Goal: Find specific page/section: Find specific page/section

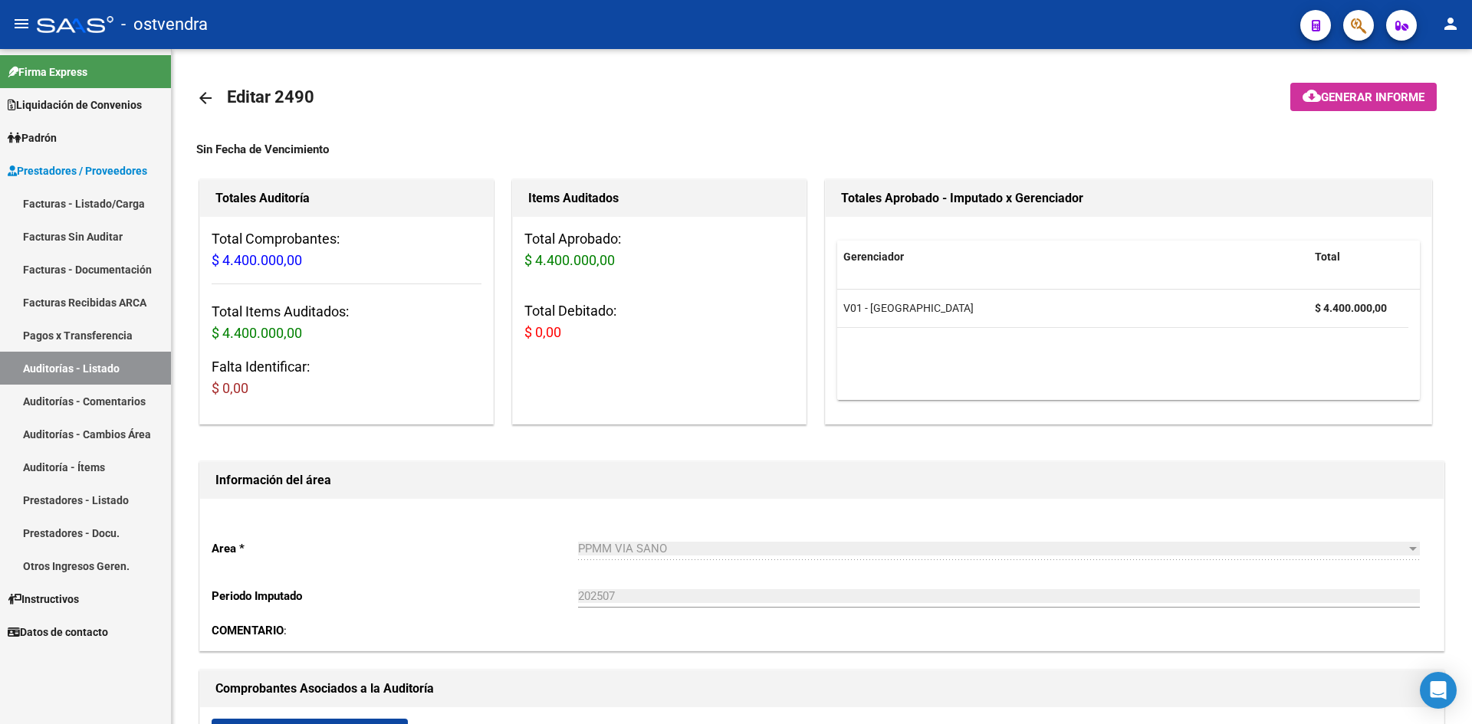
click at [93, 25] on div at bounding box center [75, 24] width 77 height 17
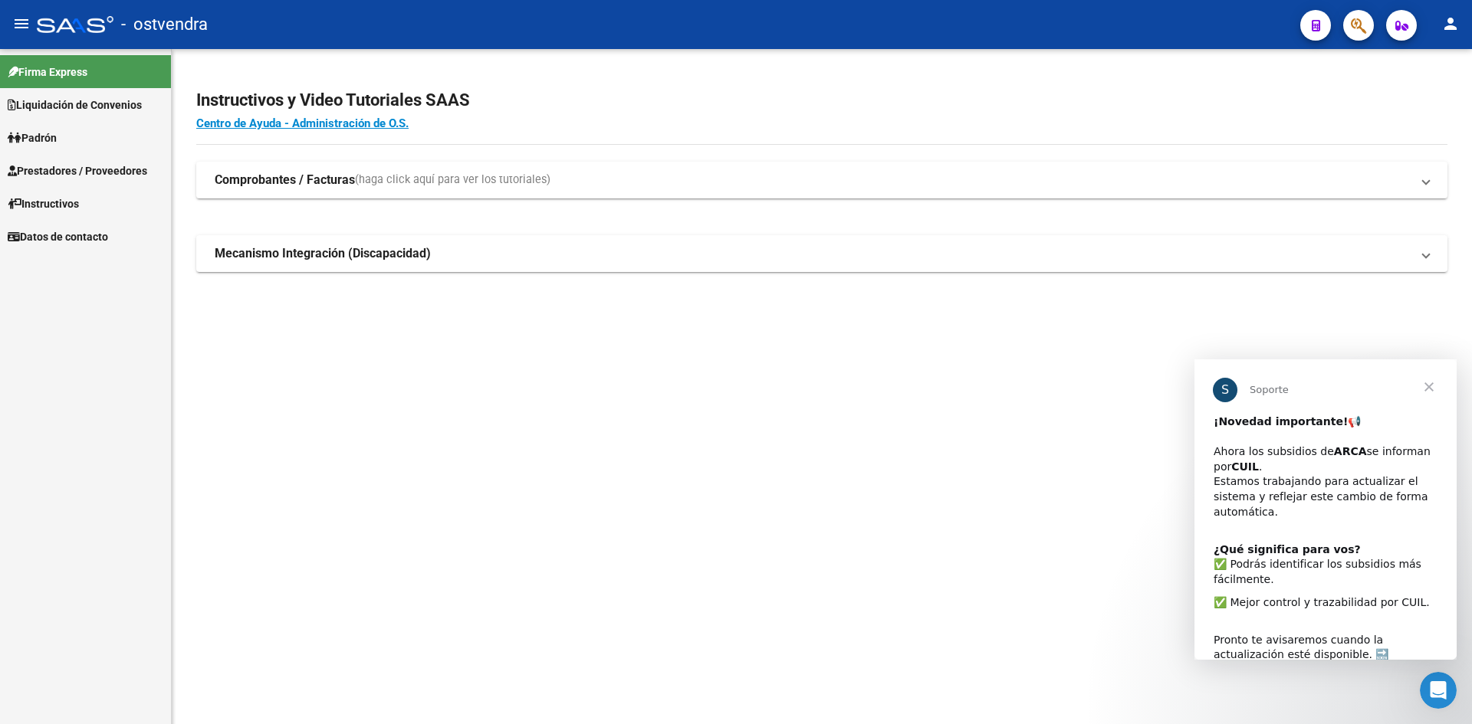
click at [1167, 77] on app-root-component "Instructivos y Video Tutoriales SAAS Centro de Ayuda - Administración de O.S. C…" at bounding box center [821, 173] width 1251 height 199
click at [1460, 24] on button "person" at bounding box center [1450, 24] width 31 height 31
click at [1457, 23] on div at bounding box center [736, 362] width 1472 height 724
click at [90, 166] on span "Prestadores / Proveedores" at bounding box center [78, 171] width 140 height 17
click at [99, 131] on link "Padrón" at bounding box center [85, 137] width 171 height 33
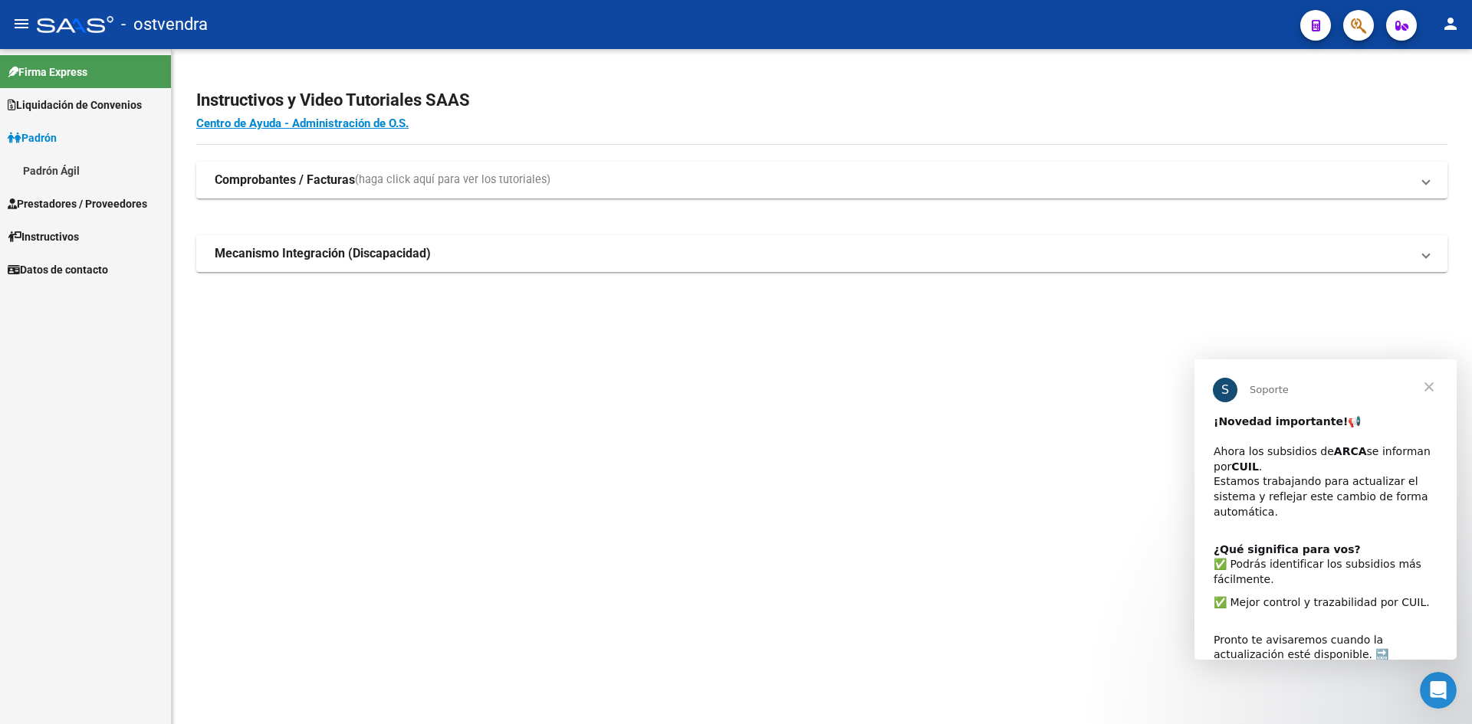
click at [105, 106] on span "Liquidación de Convenios" at bounding box center [75, 105] width 134 height 17
click at [104, 102] on span "Liquidación de Convenios" at bounding box center [75, 105] width 134 height 17
click at [90, 166] on span "Prestadores / Proveedores" at bounding box center [78, 171] width 140 height 17
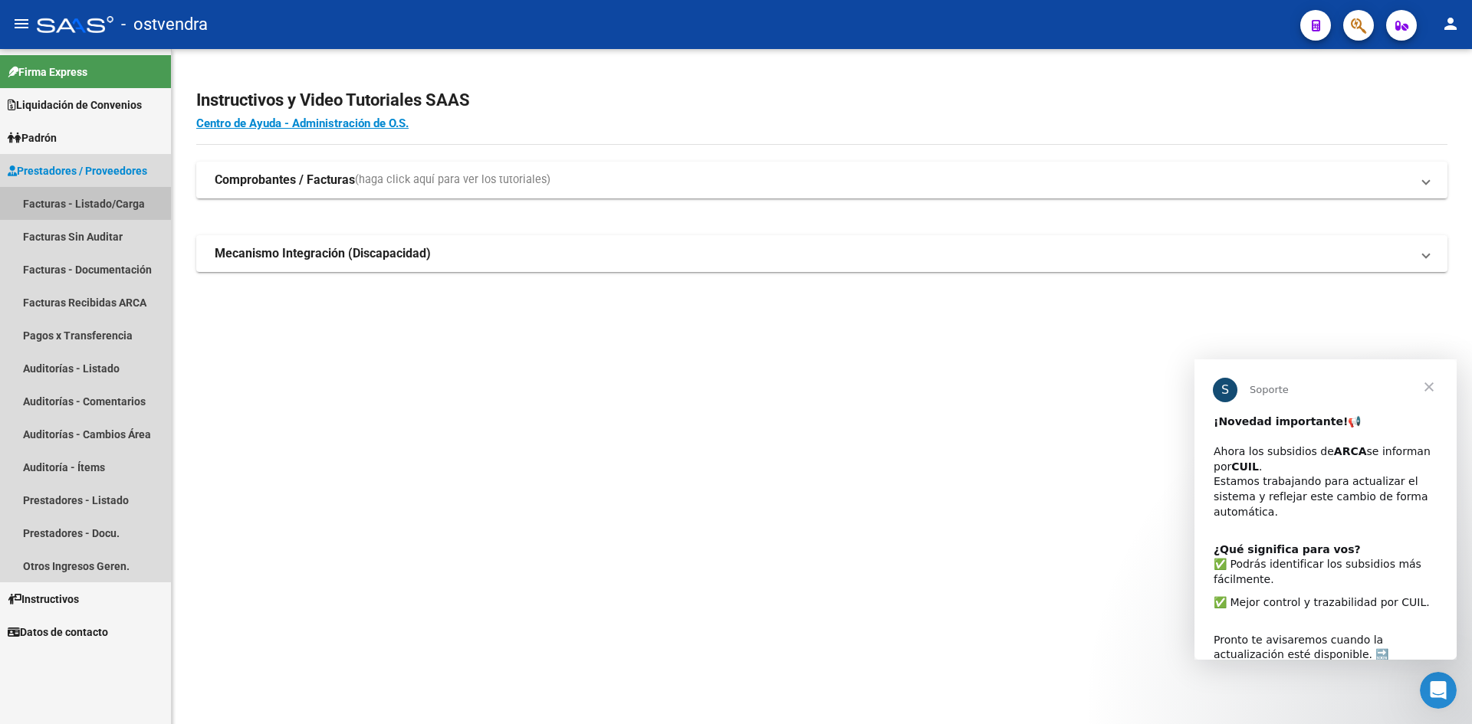
click at [100, 208] on link "Facturas - Listado/Carga" at bounding box center [85, 203] width 171 height 33
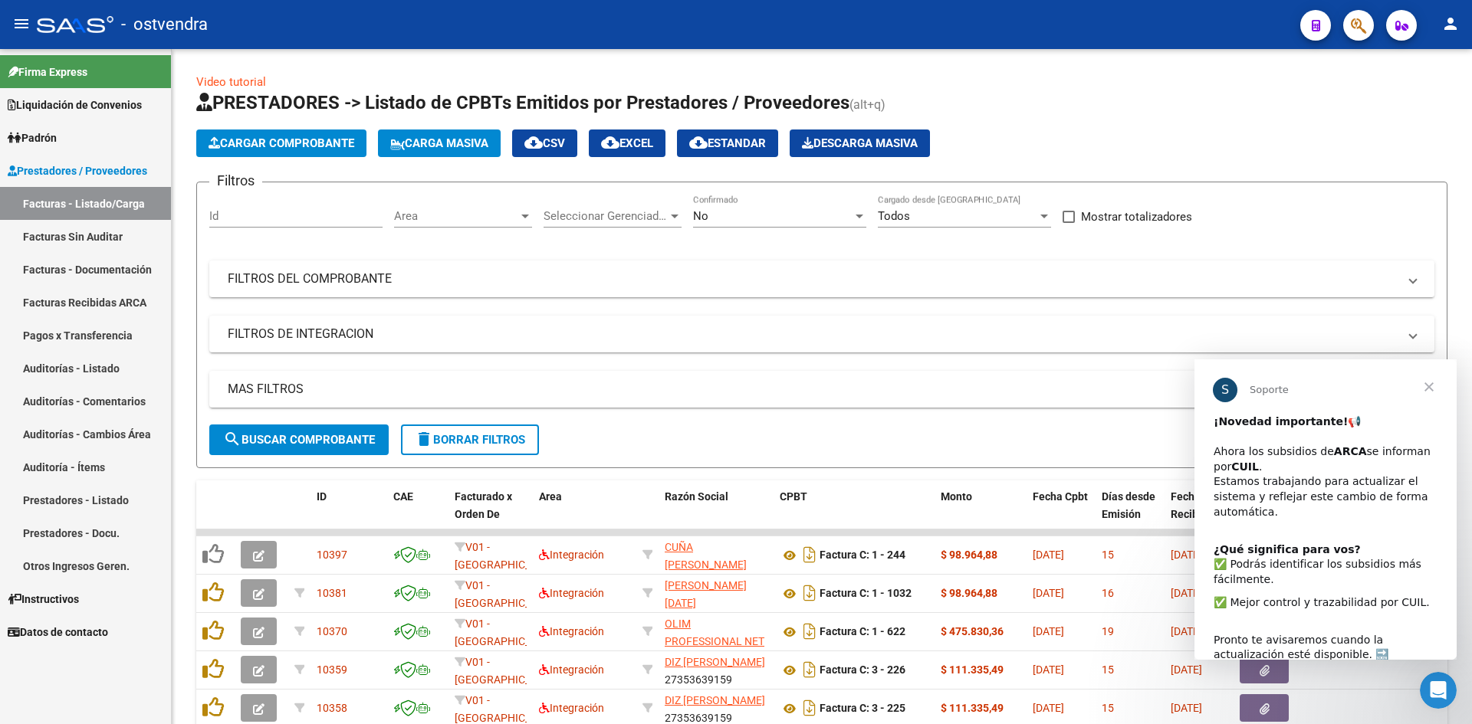
click at [99, 227] on link "Facturas Sin Auditar" at bounding box center [85, 236] width 171 height 33
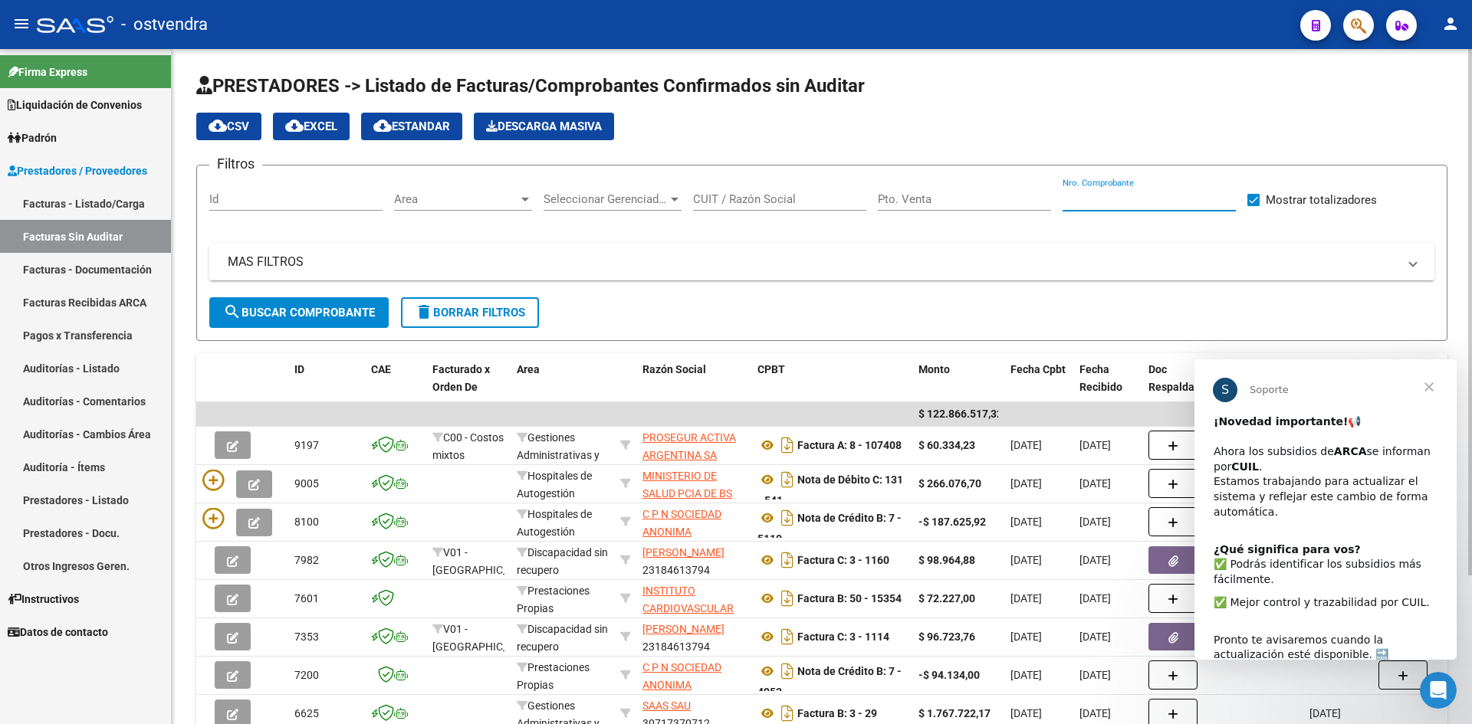
click at [1080, 192] on input "Nro. Comprobante" at bounding box center [1148, 199] width 173 height 14
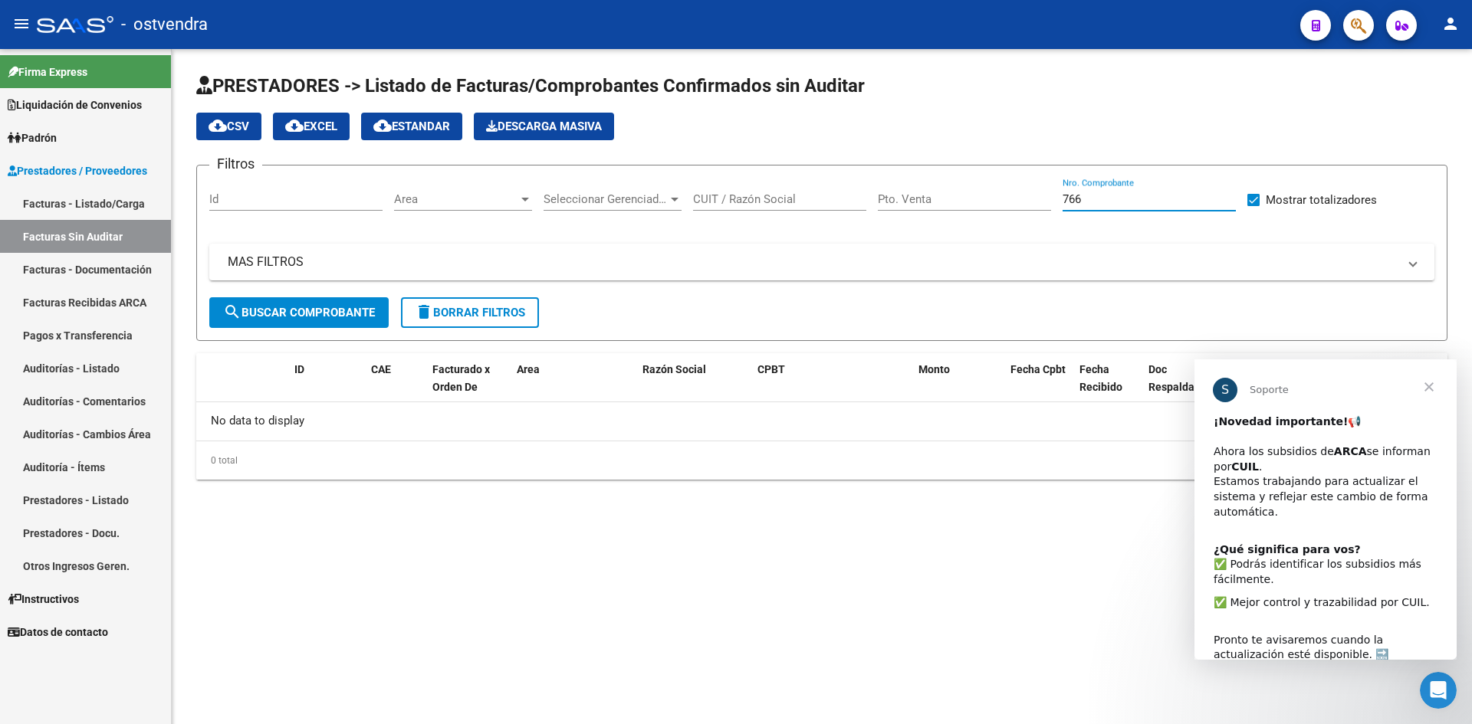
type input "766"
click at [1438, 387] on span "Cerrar" at bounding box center [1428, 387] width 55 height 55
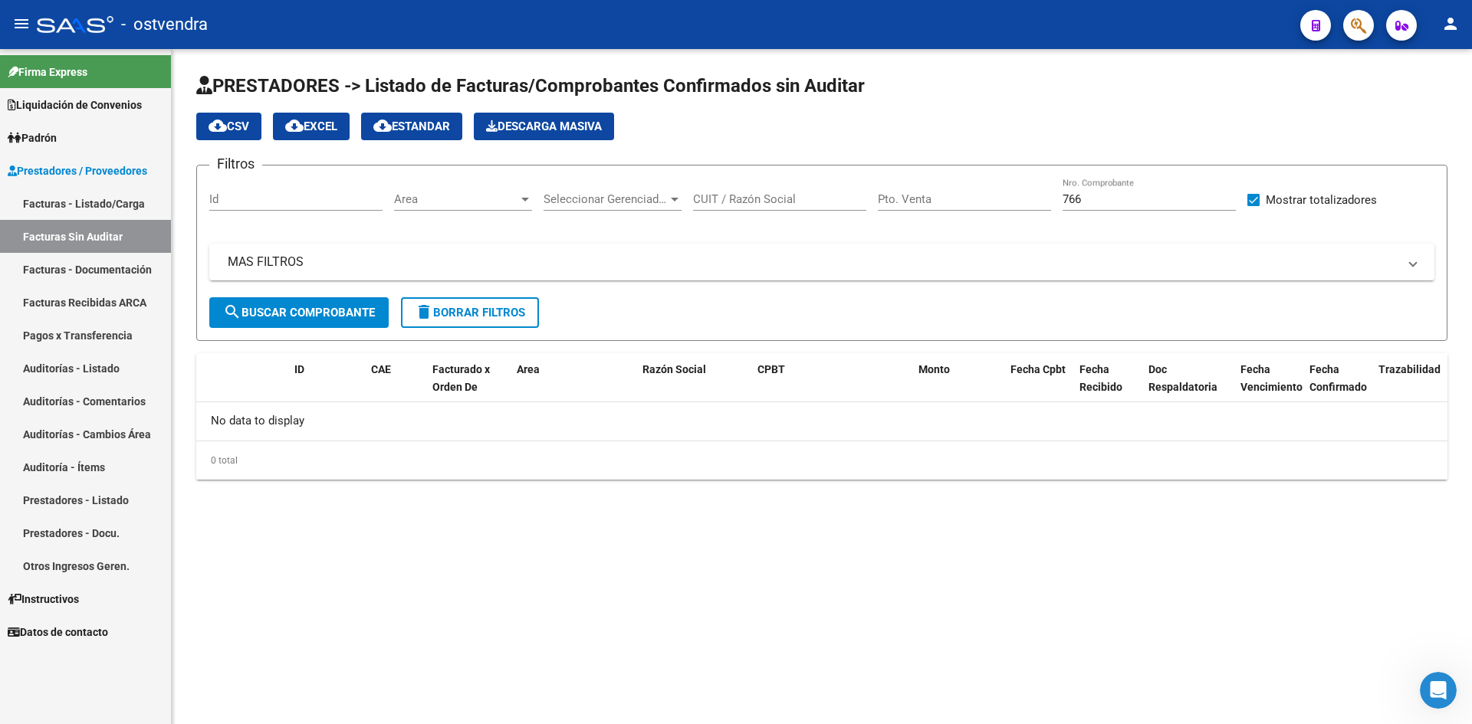
click at [469, 572] on mat-sidenav-content "PRESTADORES -> Listado de Facturas/Comprobantes Confirmados sin Auditar cloud_d…" at bounding box center [822, 386] width 1300 height 675
